Goal: Contribute content: Add original content to the website for others to see

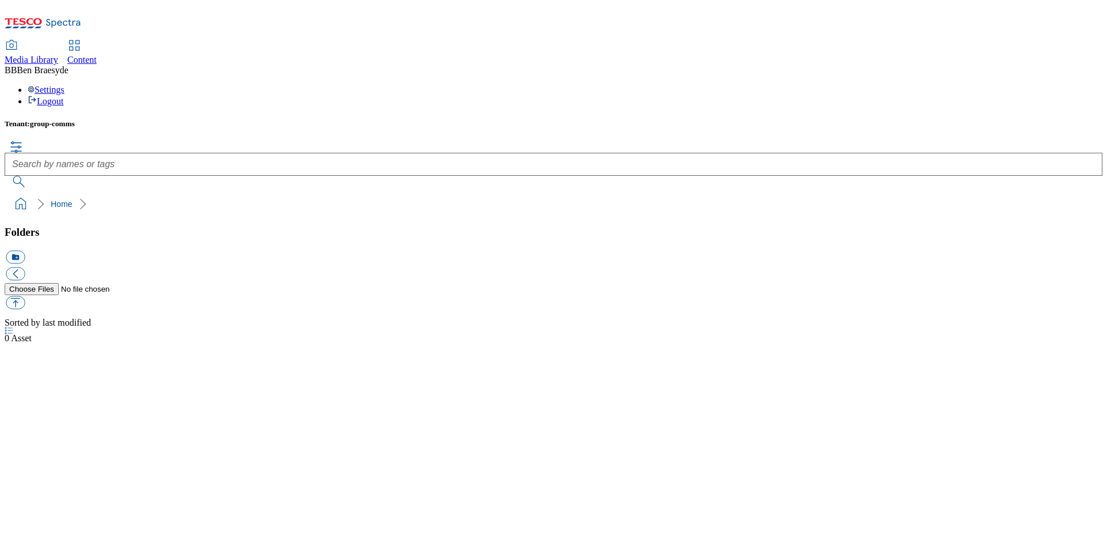
click at [736, 41] on div "Media Library Content BB Ben Braesyde Settings Logout" at bounding box center [554, 74] width 1098 height 66
click at [216, 119] on div "Tenant: group-comms" at bounding box center [554, 123] width 1098 height 9
click at [58, 55] on div "Media Library" at bounding box center [32, 60] width 54 height 10
click at [58, 55] on span "Media Library" at bounding box center [32, 60] width 54 height 10
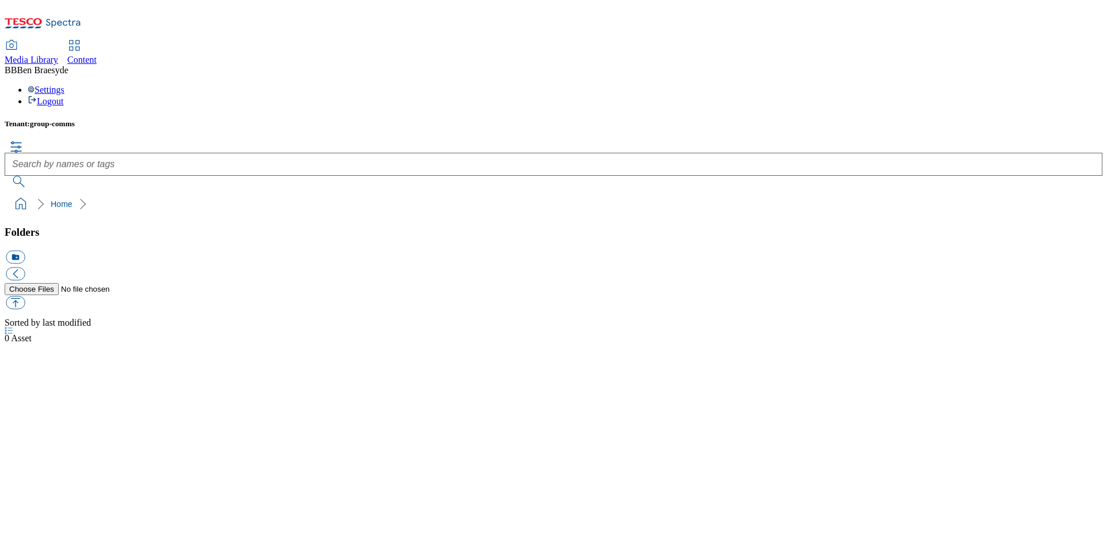
click at [58, 55] on span "Media Library" at bounding box center [32, 60] width 54 height 10
click at [58, 55] on div "Media Library" at bounding box center [32, 60] width 54 height 10
click at [58, 55] on span "Media Library" at bounding box center [32, 60] width 54 height 10
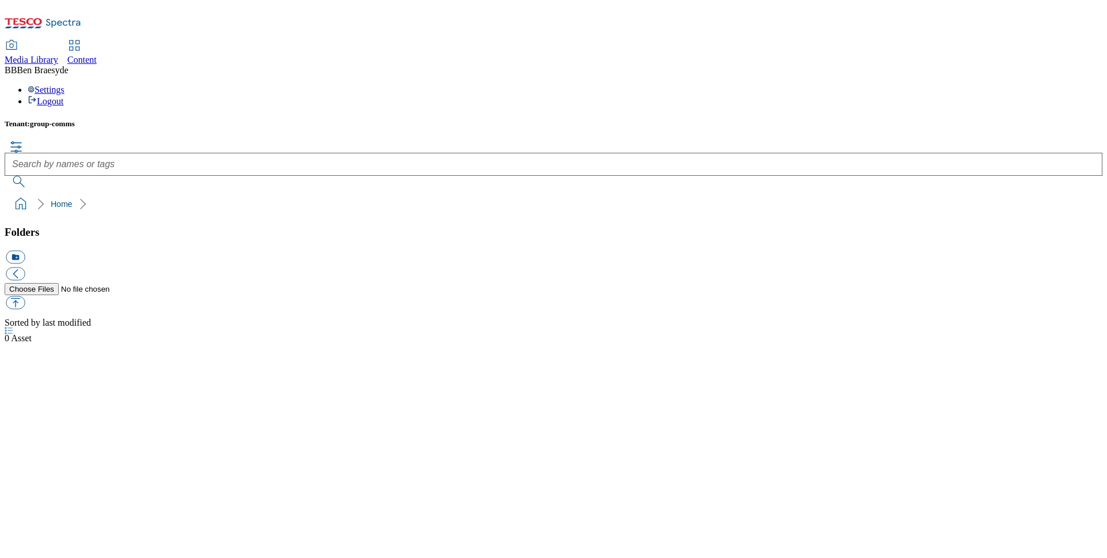
drag, startPoint x: 501, startPoint y: 30, endPoint x: 473, endPoint y: 32, distance: 28.3
click at [501, 41] on div "Media Library Content BB Ben Braesyde Settings Logout" at bounding box center [554, 74] width 1098 height 66
click at [51, 199] on link "Home" at bounding box center [61, 203] width 21 height 9
click at [69, 25] on icon at bounding box center [43, 26] width 77 height 24
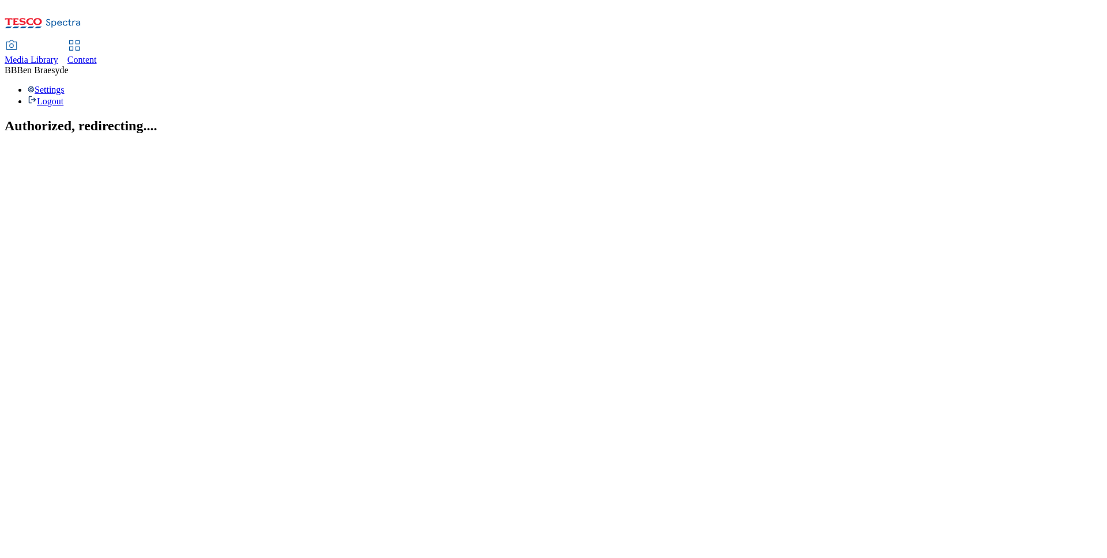
click at [58, 55] on span "Media Library" at bounding box center [32, 60] width 54 height 10
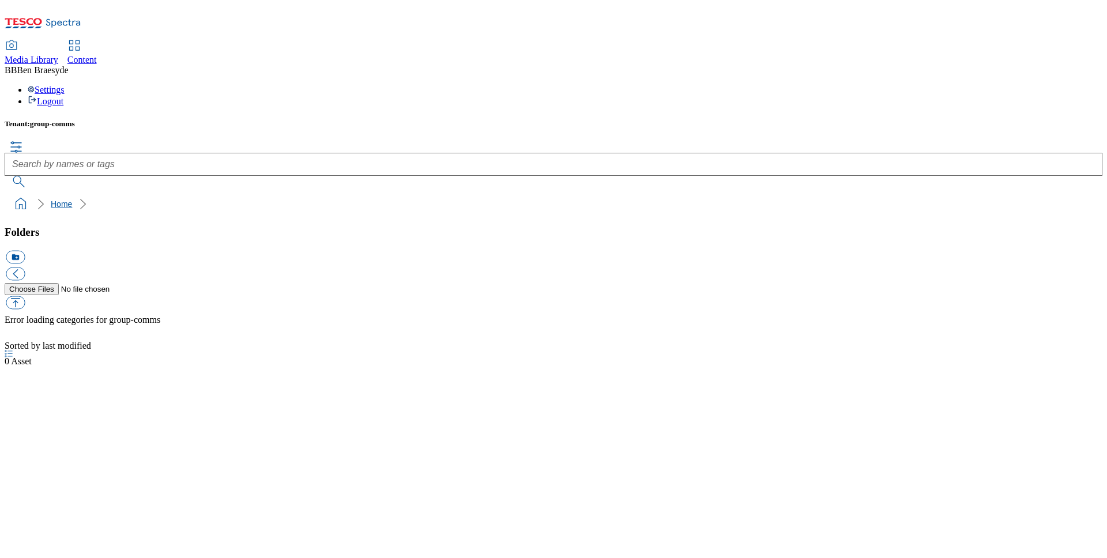
click at [51, 199] on link "Home" at bounding box center [61, 203] width 21 height 9
click at [79, 198] on icon "breadcrumb" at bounding box center [82, 204] width 7 height 12
click at [51, 199] on link "Home" at bounding box center [61, 203] width 21 height 9
click at [169, 193] on ol "Home" at bounding box center [557, 204] width 1091 height 22
click at [253, 344] on div at bounding box center [554, 344] width 1098 height 0
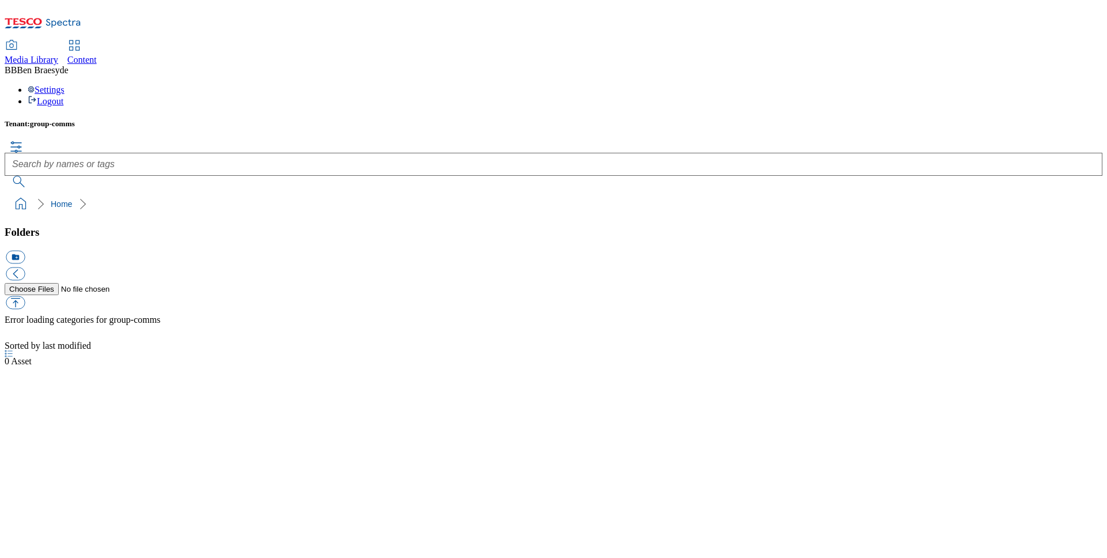
click at [1057, 85] on div "Settings Logout" at bounding box center [554, 96] width 1098 height 22
click at [63, 96] on link "Logout" at bounding box center [46, 101] width 36 height 10
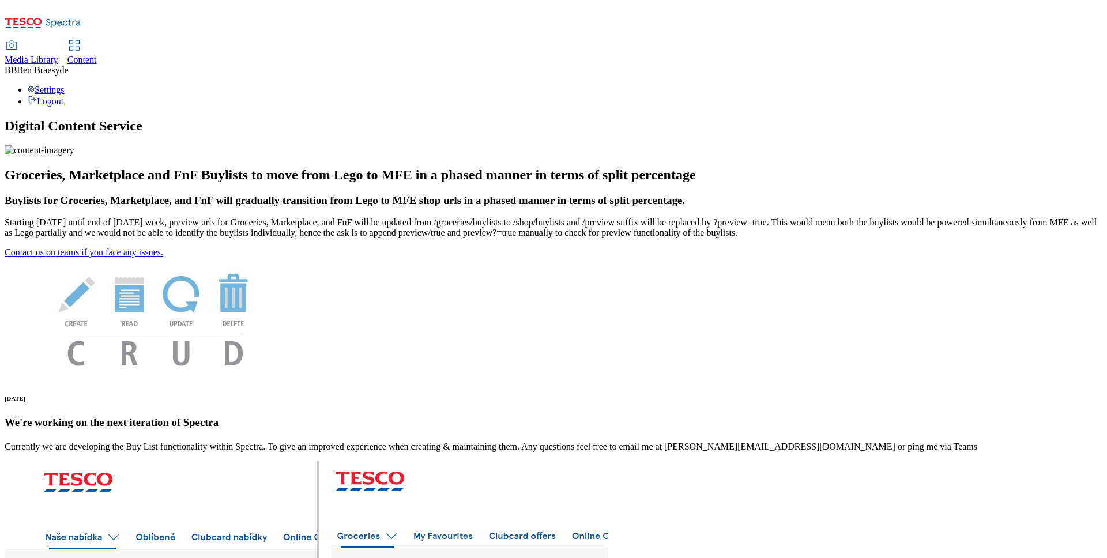
click at [58, 55] on span "Media Library" at bounding box center [32, 60] width 54 height 10
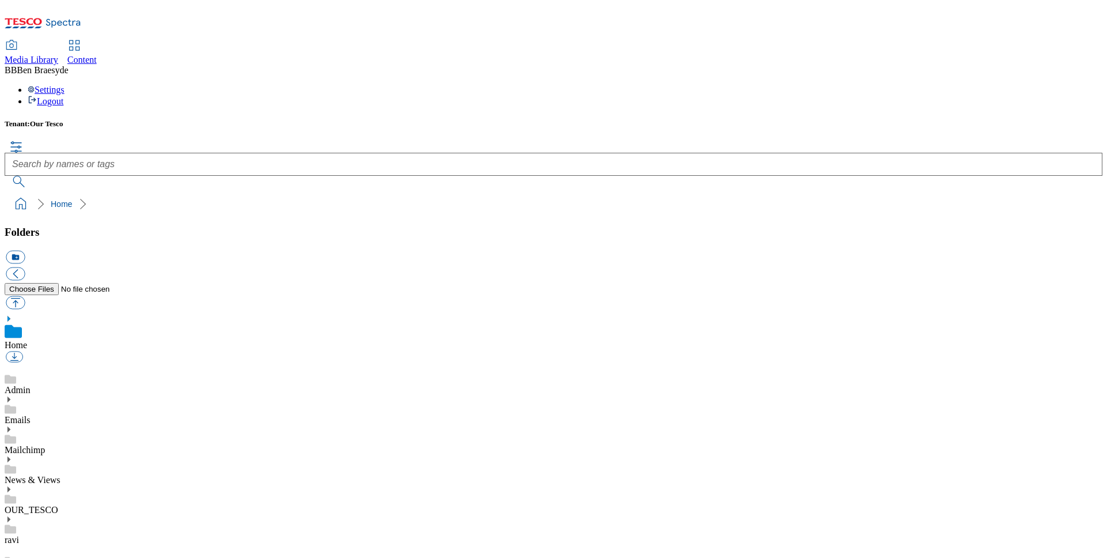
click at [61, 475] on link "News & Views" at bounding box center [33, 480] width 56 height 10
click at [10, 444] on use at bounding box center [8, 447] width 3 height 6
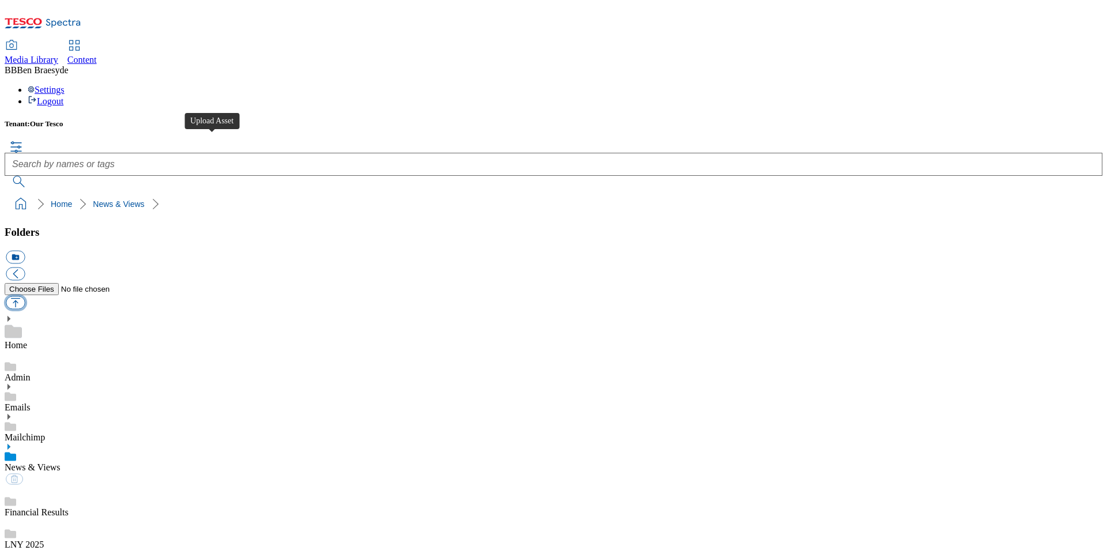
click at [25, 296] on button "button" at bounding box center [15, 302] width 19 height 13
type input "C:\fakepath\How to enter.pdf"
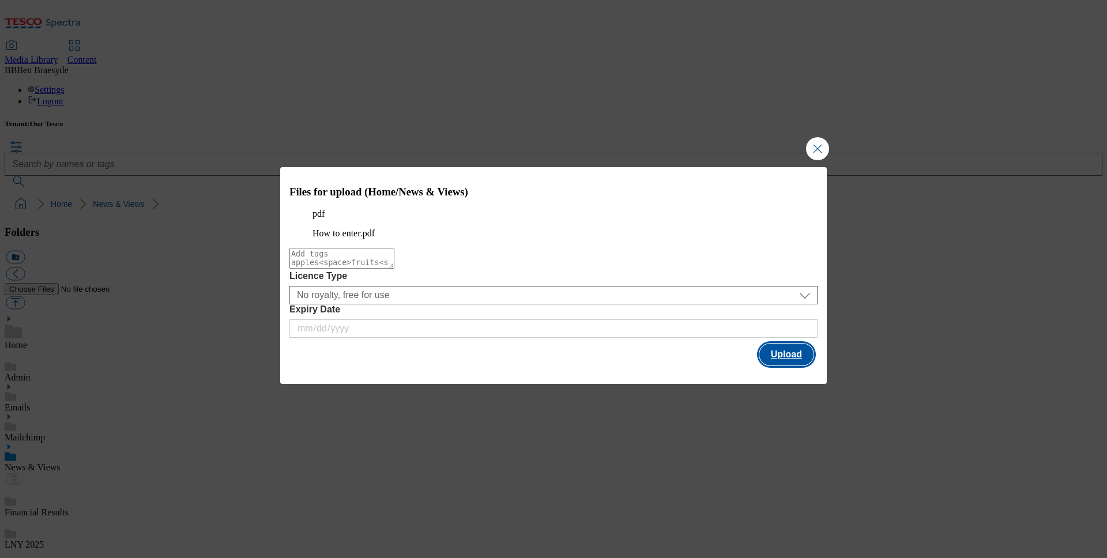
click at [790, 366] on button "Upload" at bounding box center [786, 355] width 54 height 22
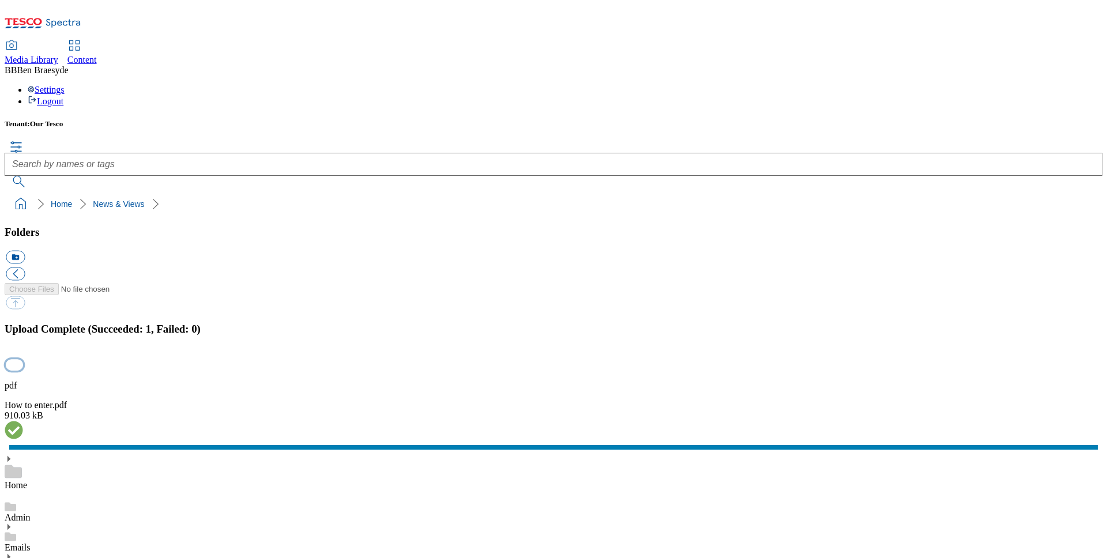
click at [1102, 323] on div "Upload Complete (Succeeded: 1, Failed: 0)" at bounding box center [554, 347] width 1098 height 49
click at [23, 360] on button "button" at bounding box center [14, 365] width 17 height 11
